Goal: Transaction & Acquisition: Subscribe to service/newsletter

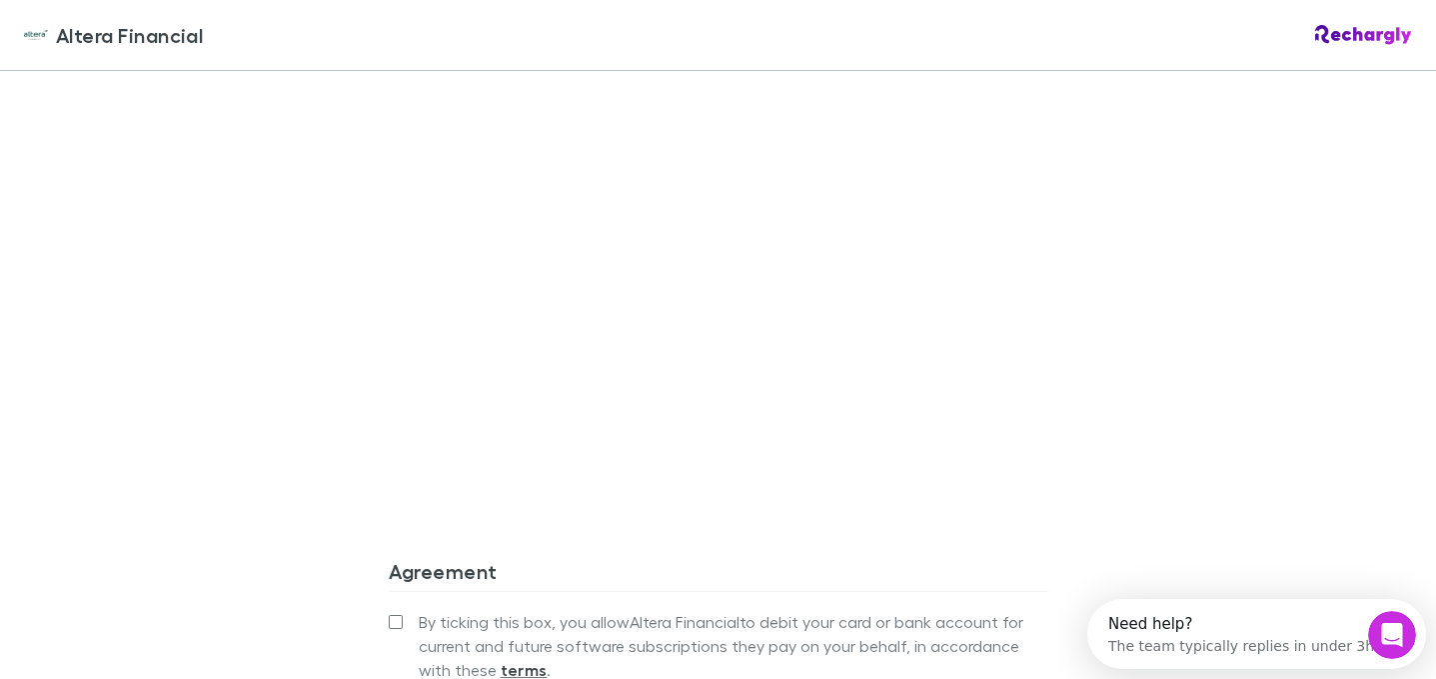
scroll to position [1761, 0]
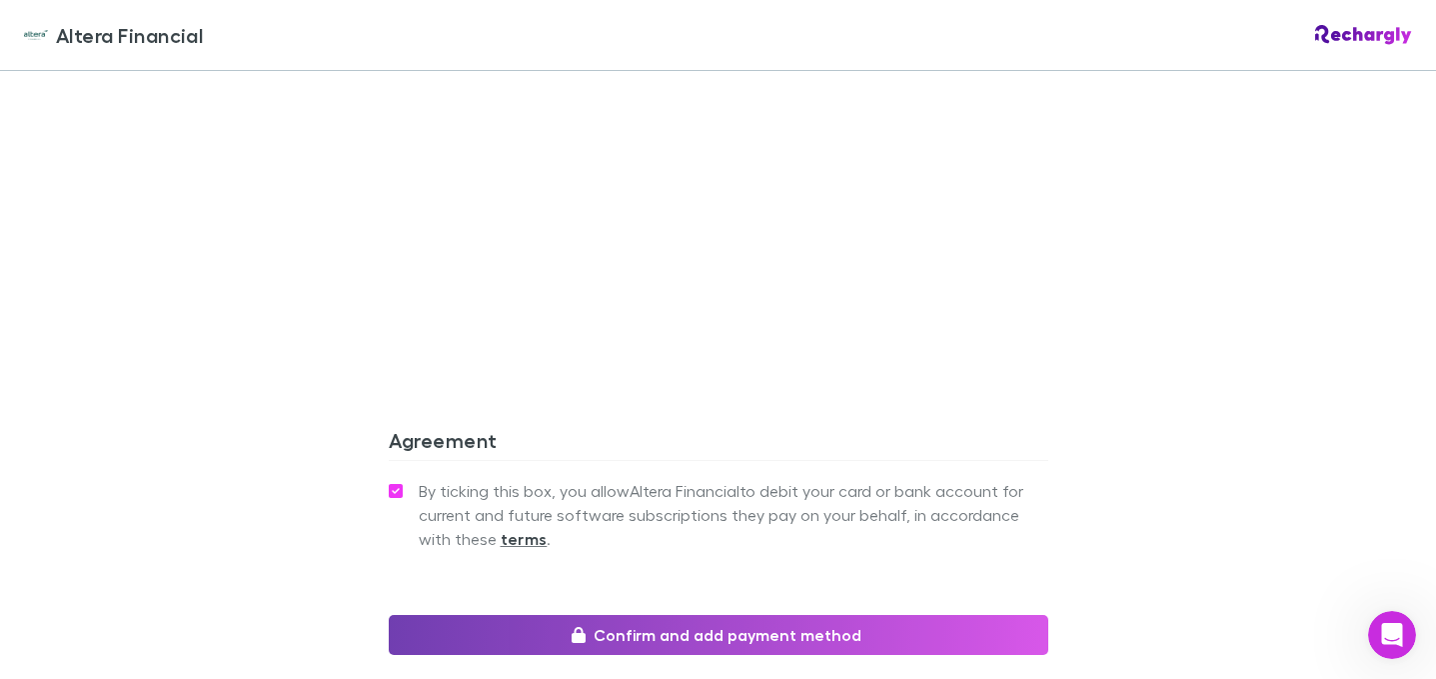
click at [597, 615] on button "Confirm and add payment method" at bounding box center [719, 635] width 660 height 40
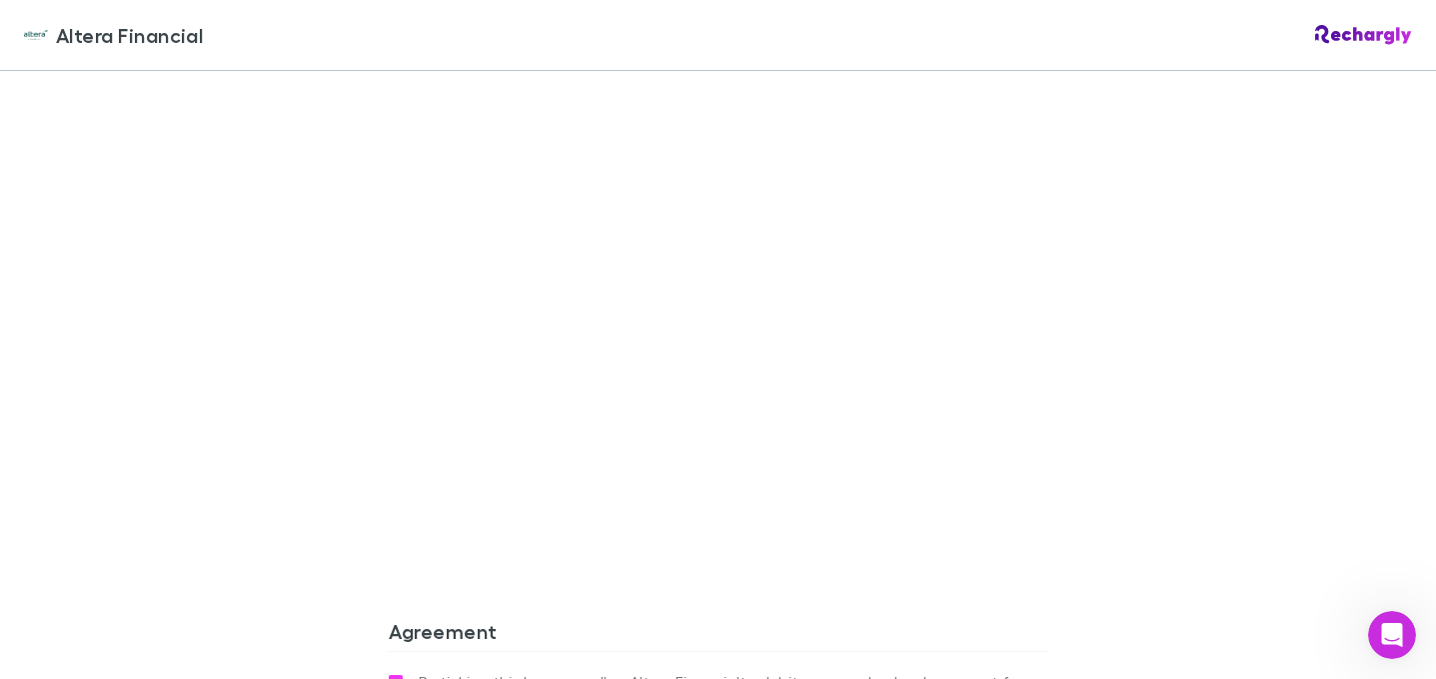
scroll to position [1745, 0]
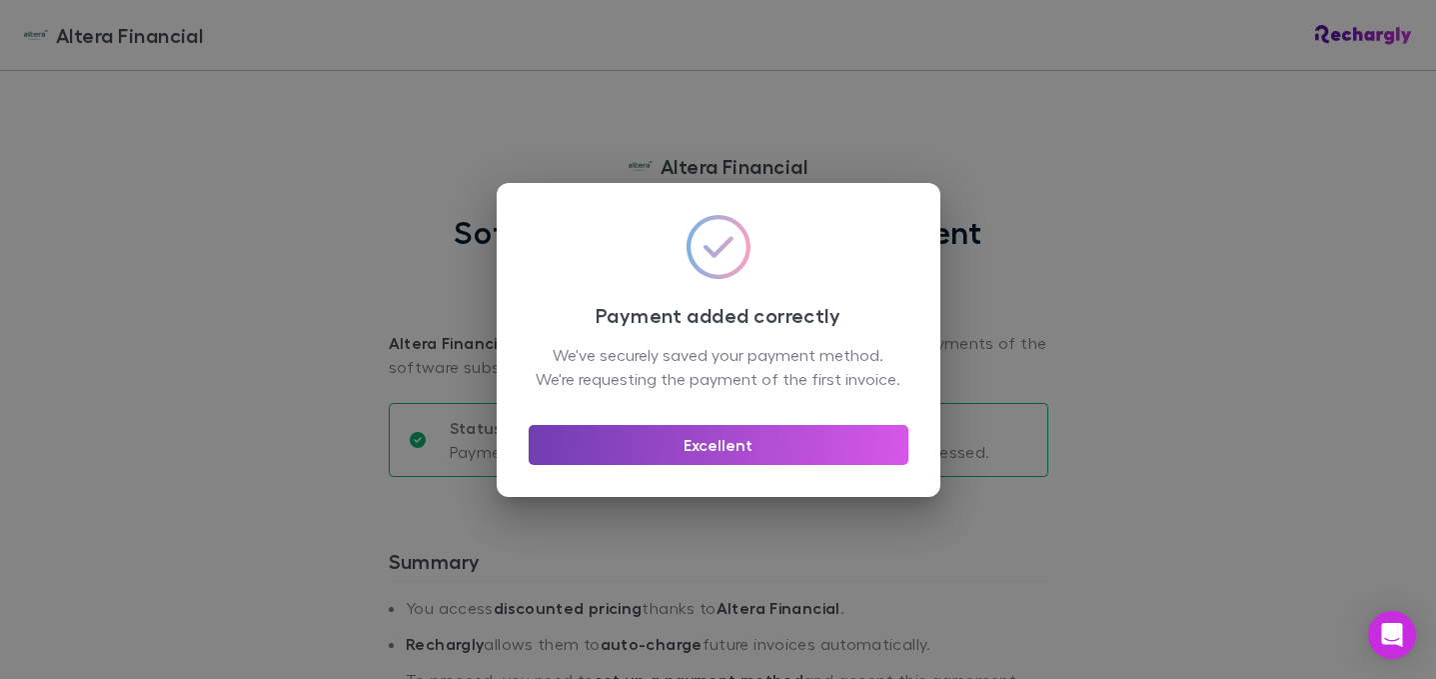
click at [784, 443] on button "Excellent" at bounding box center [719, 445] width 380 height 40
